Goal: Task Accomplishment & Management: Manage account settings

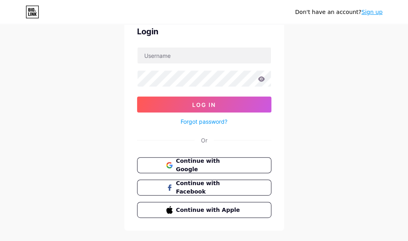
scroll to position [52, 0]
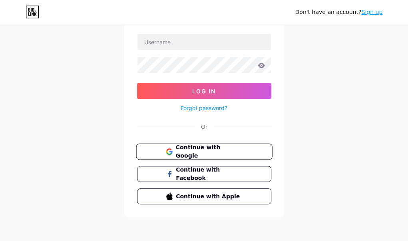
click at [228, 151] on span "Continue with Google" at bounding box center [208, 151] width 67 height 17
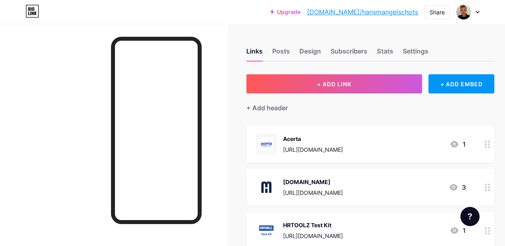
click at [413, 145] on icon at bounding box center [488, 145] width 6 height 8
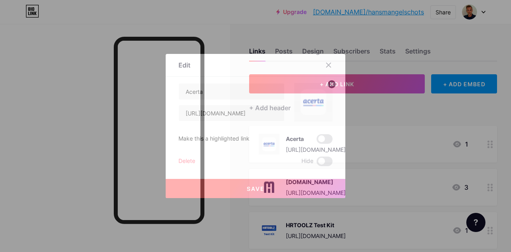
click at [187, 161] on div "Delete" at bounding box center [186, 162] width 17 height 10
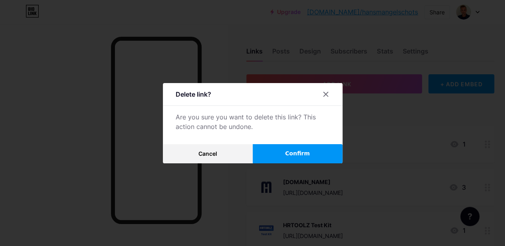
click at [286, 156] on button "Confirm" at bounding box center [298, 153] width 90 height 19
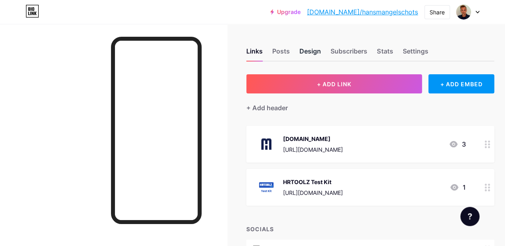
click at [317, 52] on div "Design" at bounding box center [310, 53] width 22 height 14
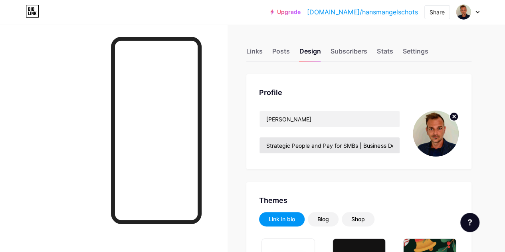
type input "#000000"
type input "#ffffff"
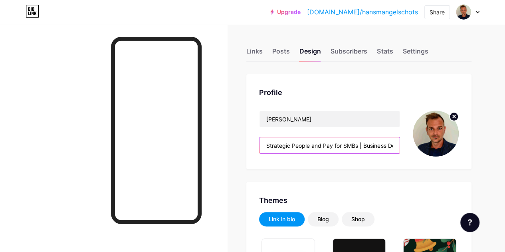
click at [365, 144] on input "Strategic People and Pay for SMBs | Business Development Manager | FoW Explorer" at bounding box center [330, 145] width 140 height 16
drag, startPoint x: 365, startPoint y: 144, endPoint x: 261, endPoint y: 145, distance: 104.6
click at [261, 145] on div "Profile [PERSON_NAME] Strategic People and Pay for SMBs | Business Development …" at bounding box center [358, 121] width 225 height 95
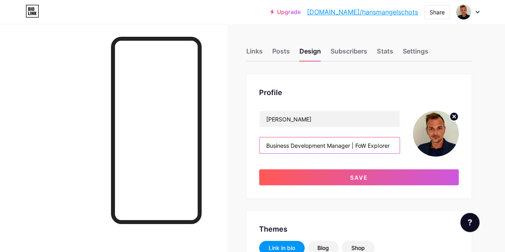
drag, startPoint x: 358, startPoint y: 145, endPoint x: 240, endPoint y: 144, distance: 117.8
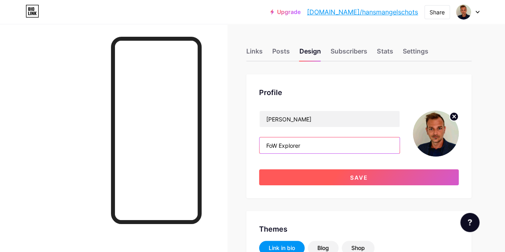
type input "FoW Explorer"
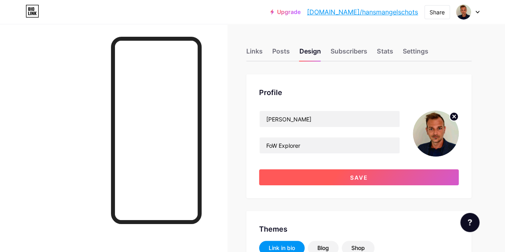
click at [353, 173] on button "Save" at bounding box center [359, 177] width 200 height 16
type input "#000000"
type input "#ffffff"
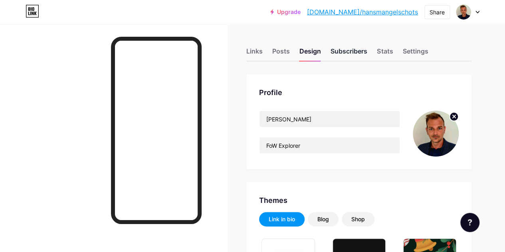
click at [355, 50] on div "Subscribers" at bounding box center [349, 53] width 37 height 14
